Goal: Task Accomplishment & Management: Use online tool/utility

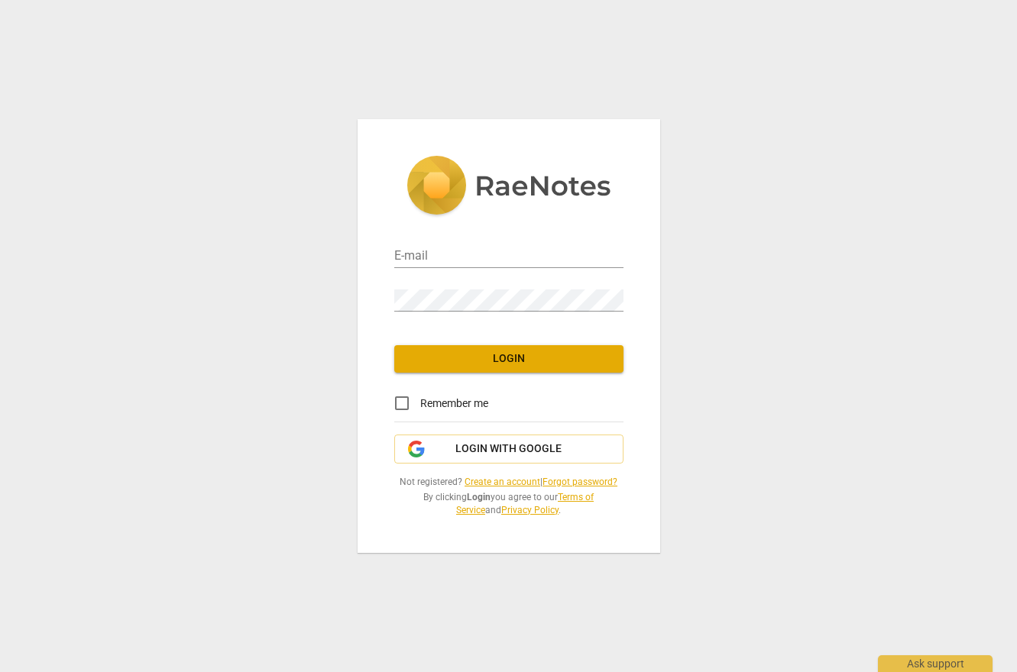
type input "davidbrowdy@gmail.com"
click at [543, 357] on span "Login" at bounding box center [508, 358] width 205 height 15
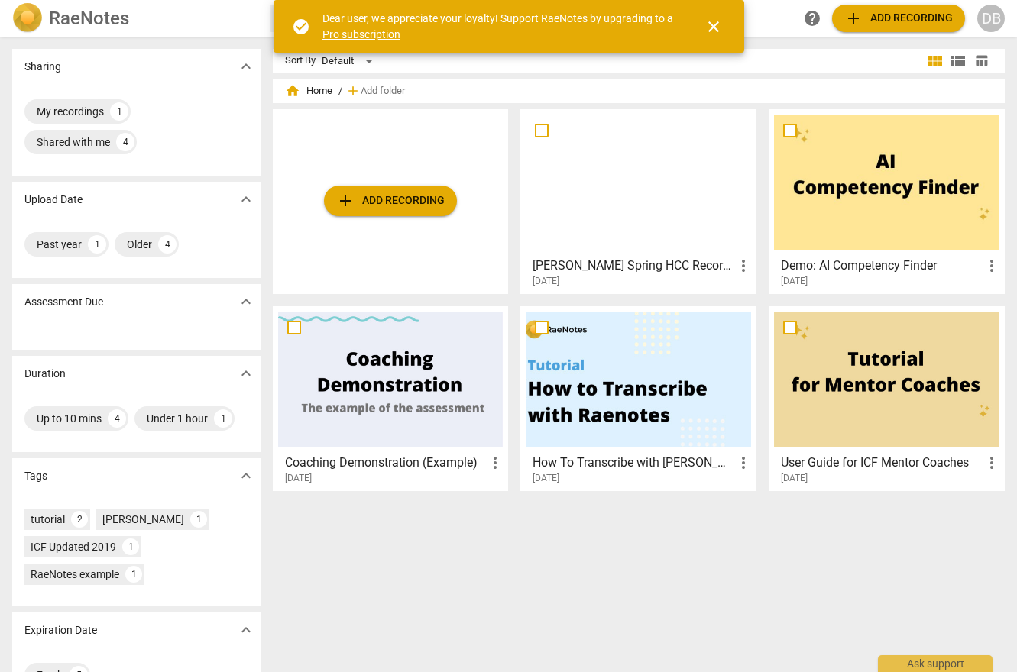
click at [390, 199] on span "add Add recording" at bounding box center [390, 201] width 108 height 18
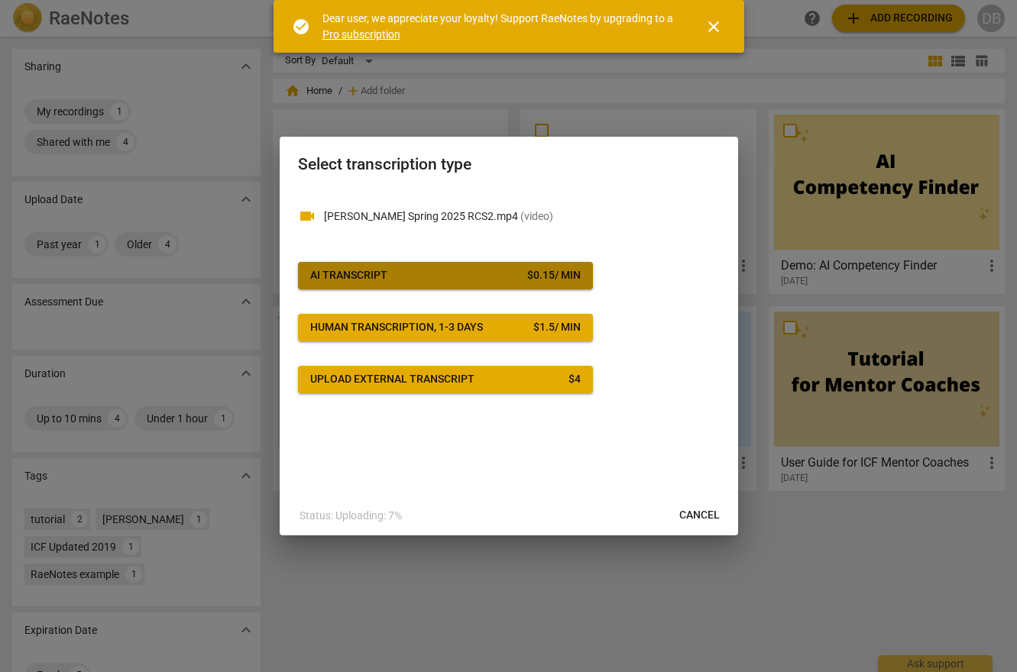
click at [396, 271] on span "AI Transcript $ 0.15 / min" at bounding box center [445, 275] width 270 height 15
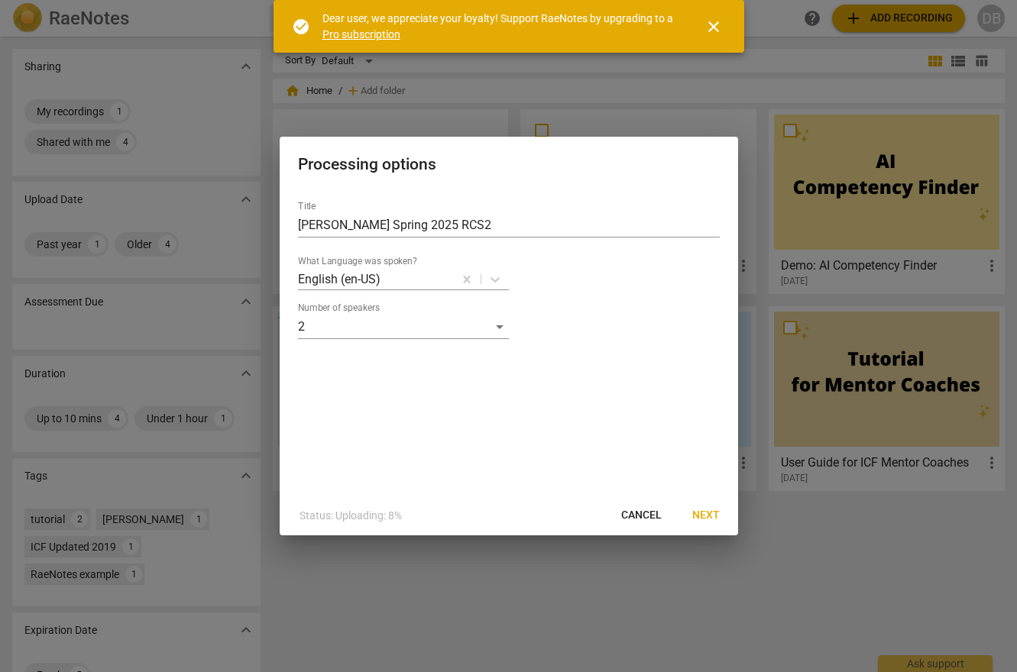
click at [713, 514] on span "Next" at bounding box center [705, 515] width 27 height 15
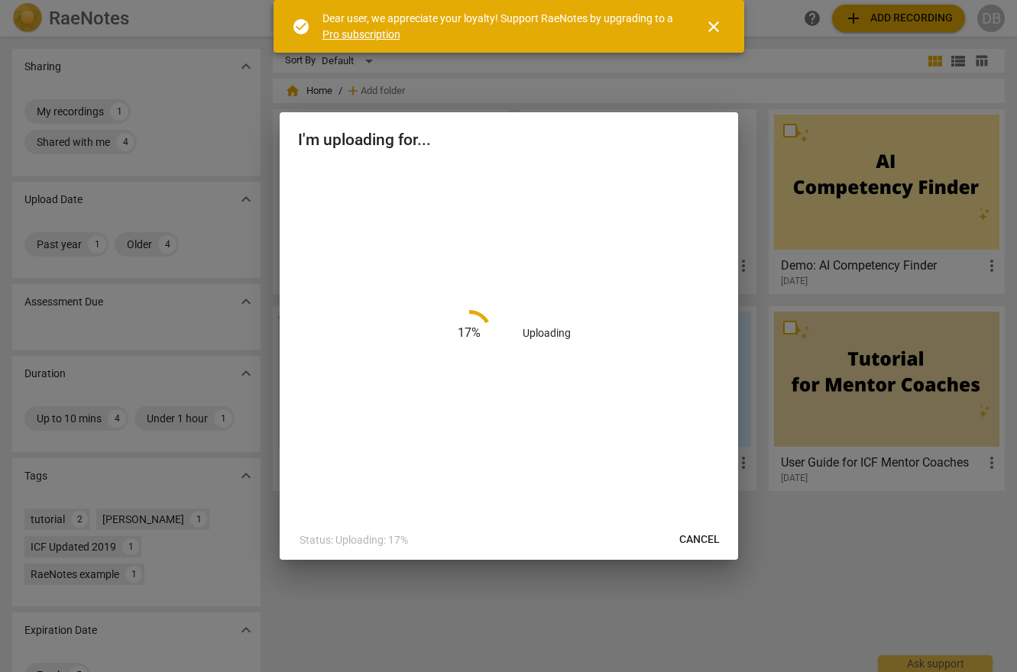
click at [716, 21] on span "close" at bounding box center [713, 27] width 18 height 18
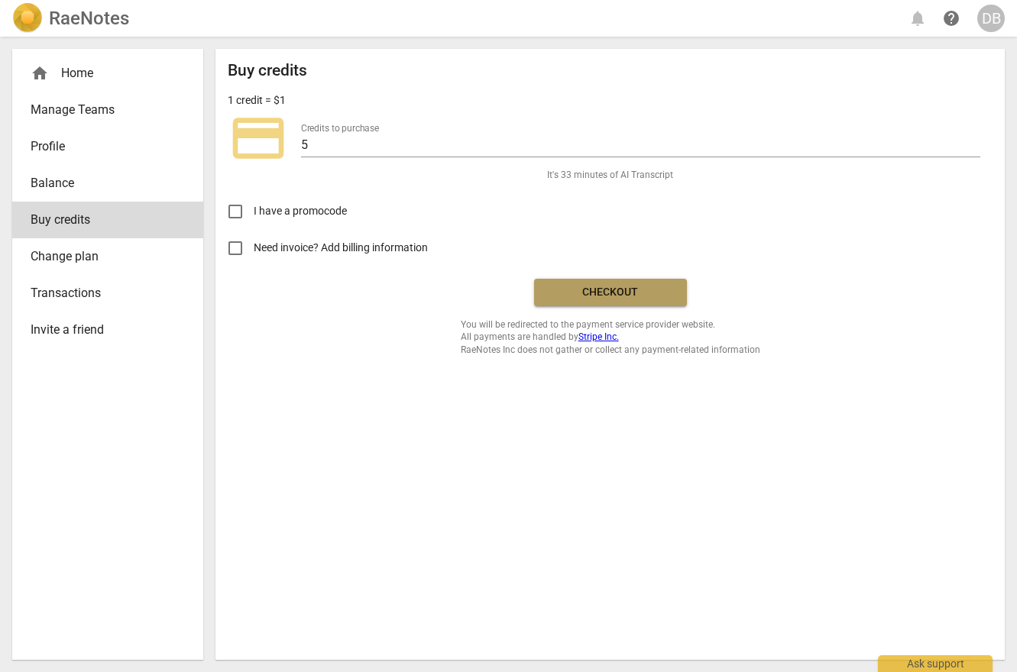
click at [603, 289] on span "Checkout" at bounding box center [610, 292] width 128 height 15
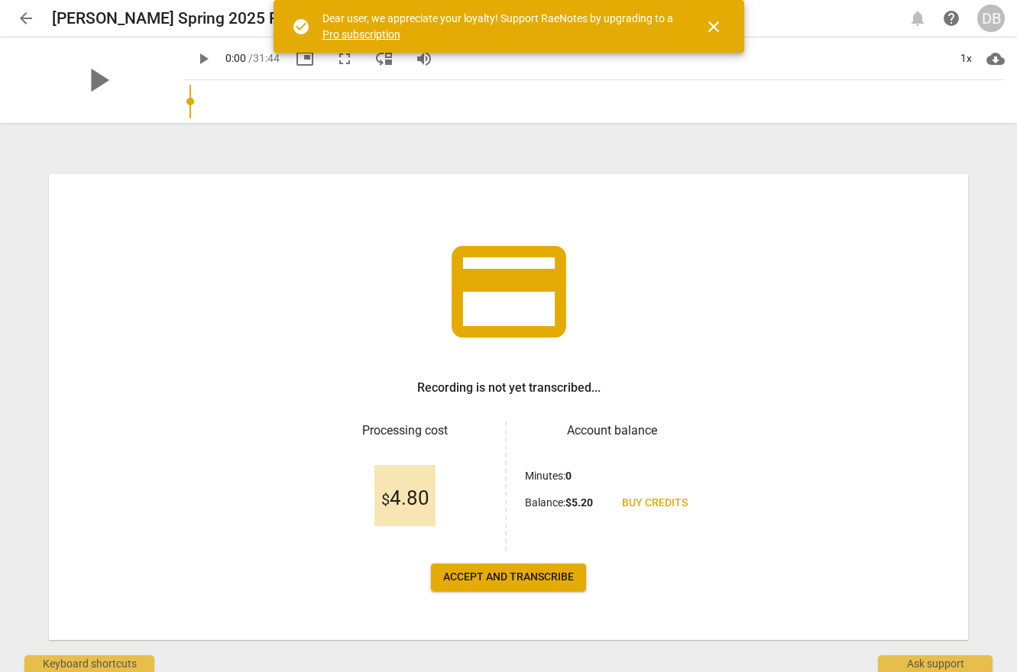
click at [525, 580] on span "Accept and transcribe" at bounding box center [508, 577] width 131 height 15
